Goal: Task Accomplishment & Management: Complete application form

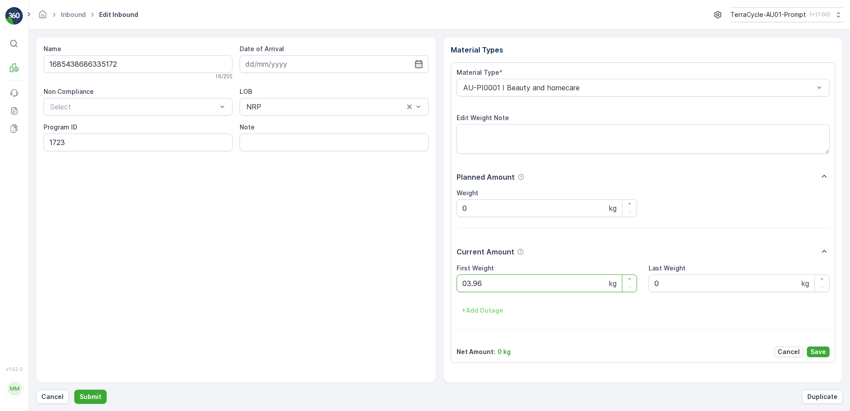
click at [74, 389] on button "Submit" at bounding box center [90, 396] width 32 height 14
